Goal: Find specific page/section: Find specific page/section

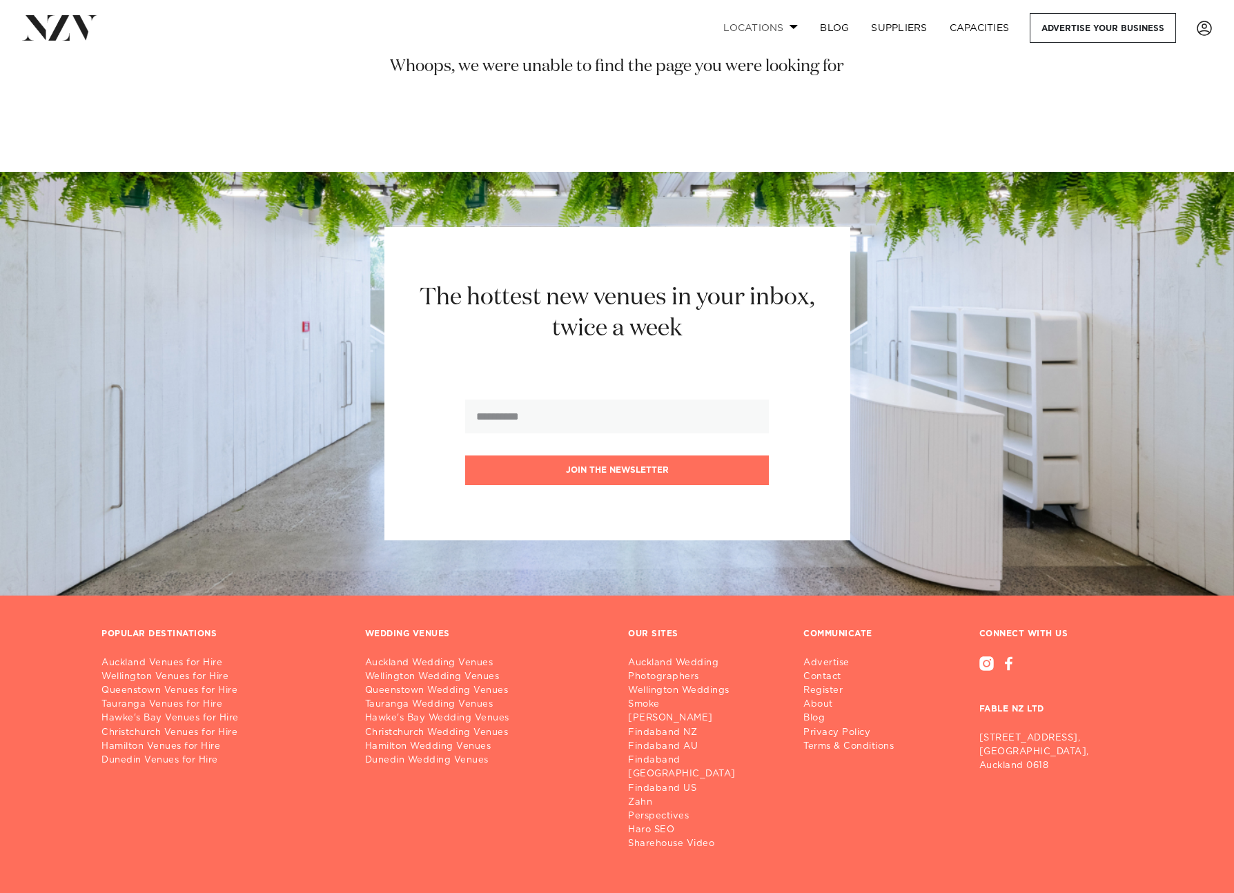
click at [773, 26] on link "Locations" at bounding box center [760, 28] width 97 height 30
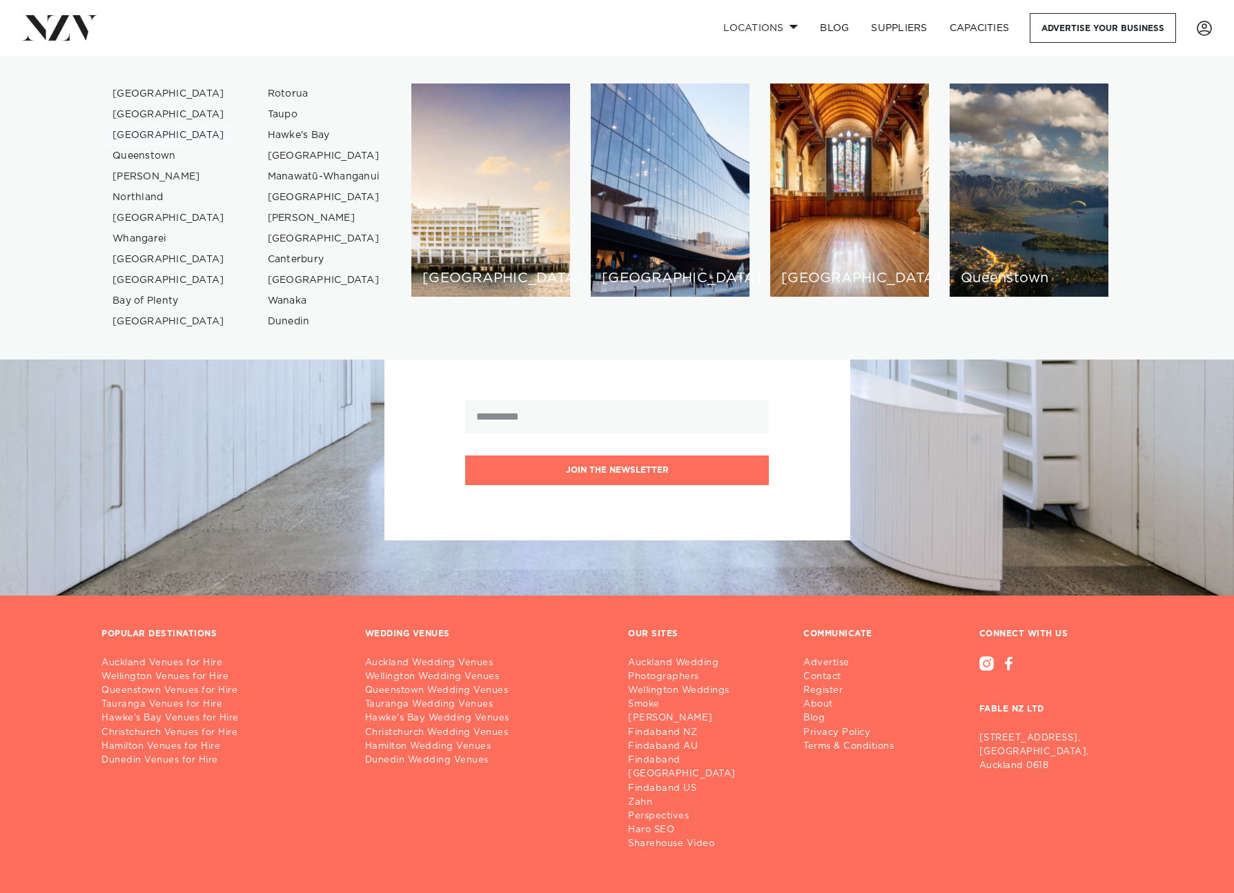
click at [152, 136] on link "[GEOGRAPHIC_DATA]" at bounding box center [168, 135] width 135 height 21
